Goal: Book appointment/travel/reservation

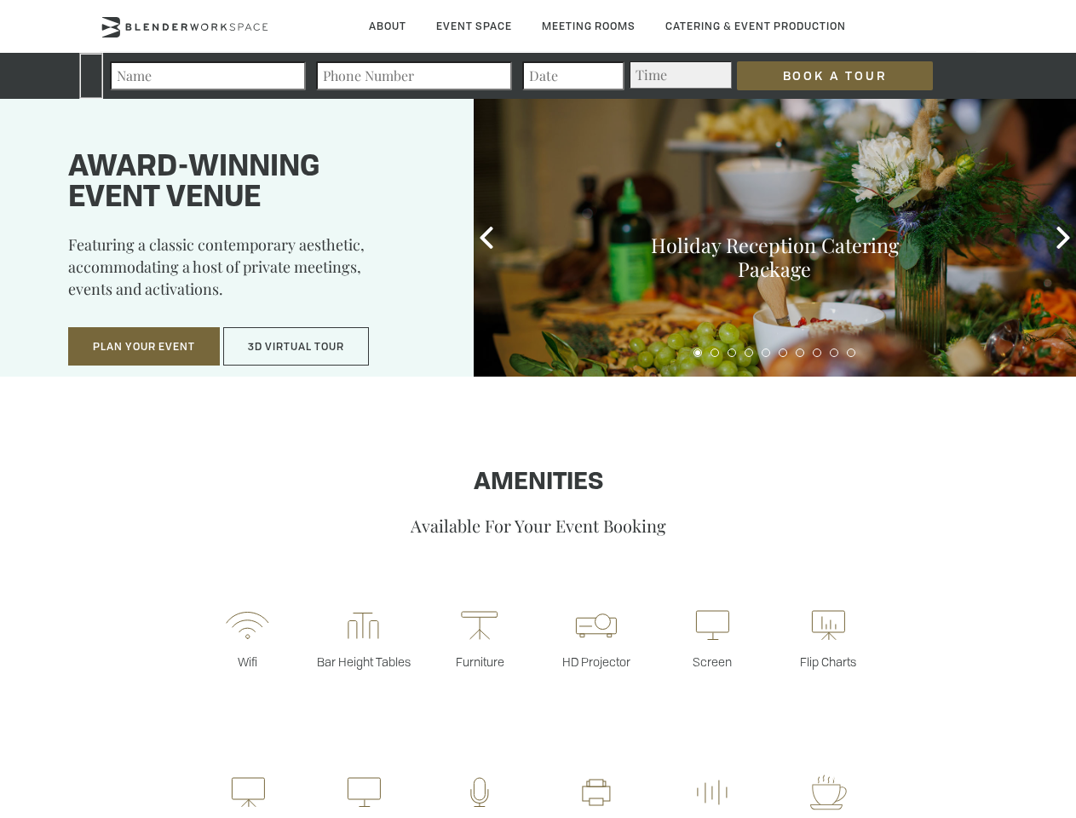
type div "[DATE]"
click at [821, 76] on input "Book a Tour" at bounding box center [835, 75] width 196 height 29
click at [144, 347] on button "Plan Your Event" at bounding box center [144, 346] width 152 height 39
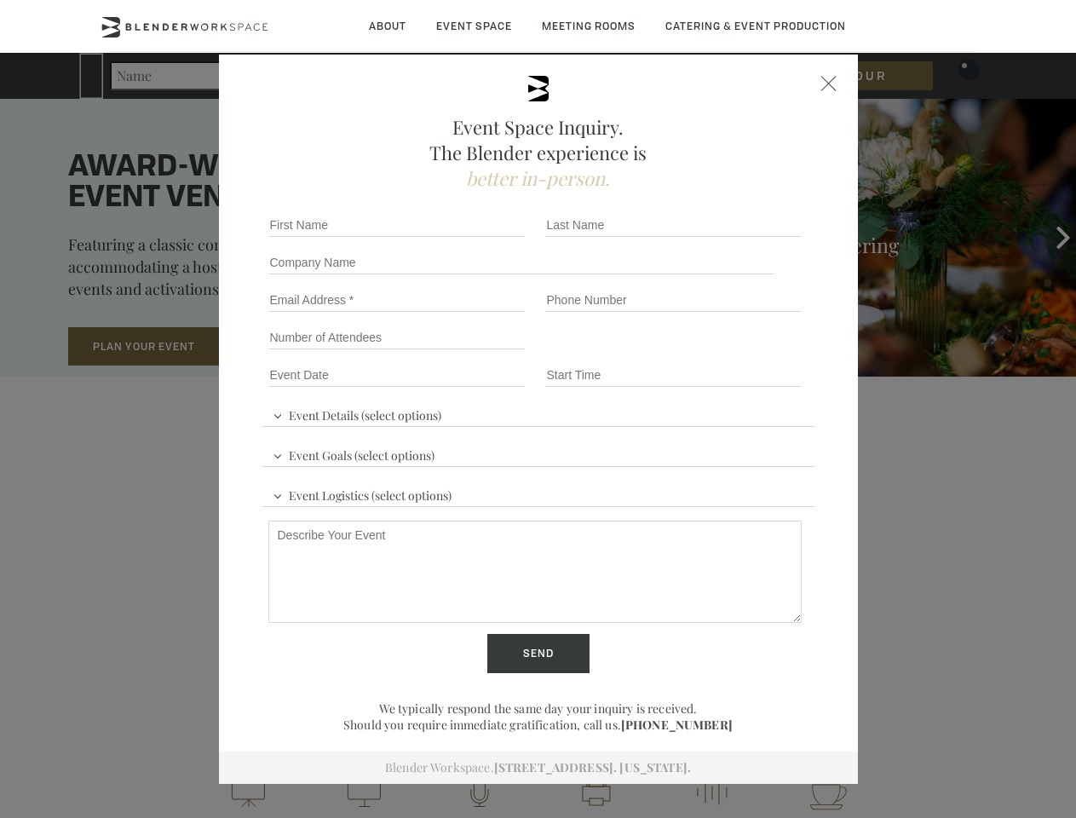
click at [296, 347] on button "3D Virtual Tour" at bounding box center [296, 346] width 146 height 39
click at [486, 238] on div "First name *" at bounding box center [400, 224] width 277 height 37
click at [1063, 238] on div "Event Space Inquiry. The Blender experience is better in-person. Event Details …" at bounding box center [538, 409] width 1076 height 818
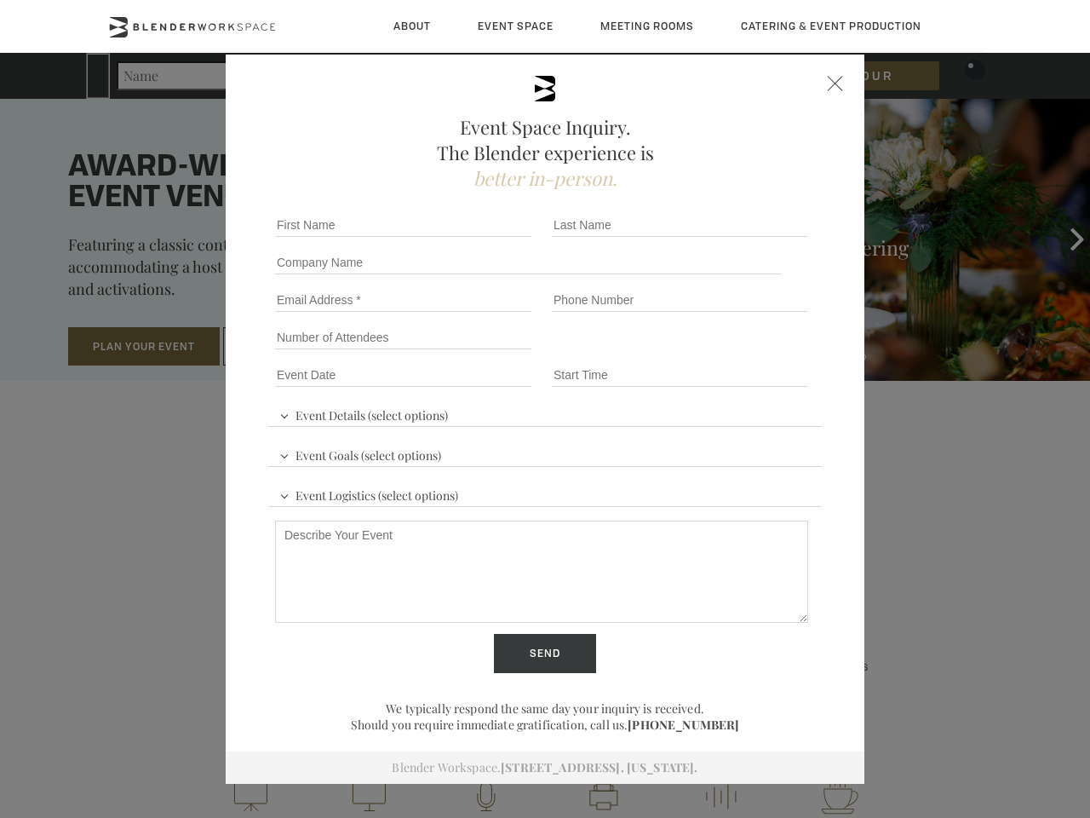
click at [698, 353] on fieldset "Number of Attendees Budget Range" at bounding box center [545, 337] width 554 height 37
click at [715, 353] on fieldset "Number of Attendees Budget Range" at bounding box center [545, 337] width 554 height 37
click at [732, 353] on fieldset "Number of Attendees Budget Range" at bounding box center [545, 337] width 554 height 37
click at [749, 353] on fieldset "Number of Attendees Budget Range" at bounding box center [545, 337] width 554 height 37
click at [766, 353] on fieldset "Number of Attendees Budget Range" at bounding box center [545, 337] width 554 height 37
